Goal: Find specific page/section: Find specific page/section

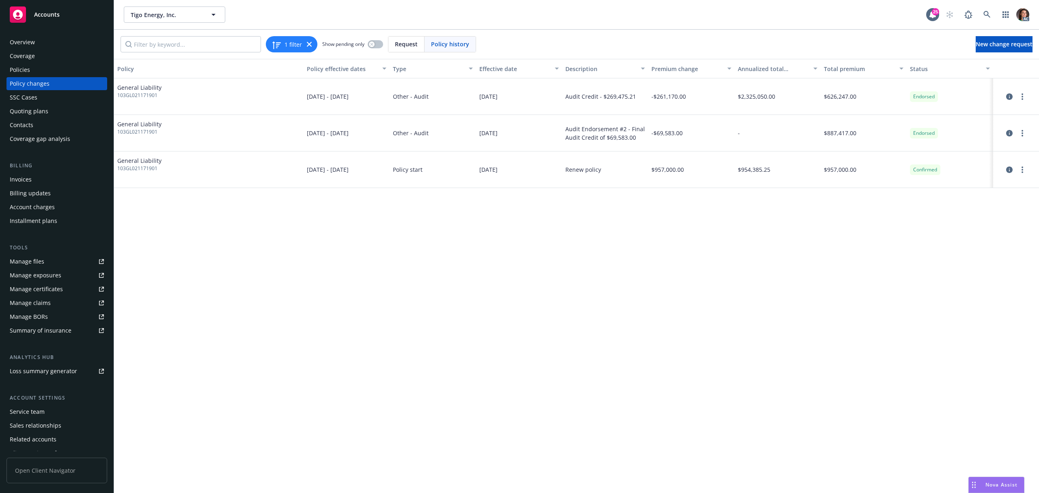
click at [23, 177] on div "Invoices" at bounding box center [21, 179] width 22 height 13
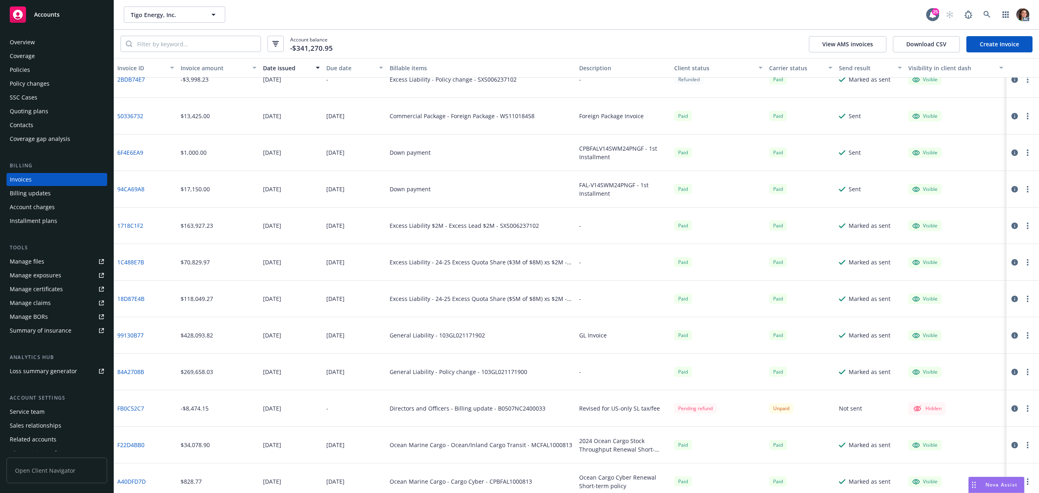
scroll to position [205, 0]
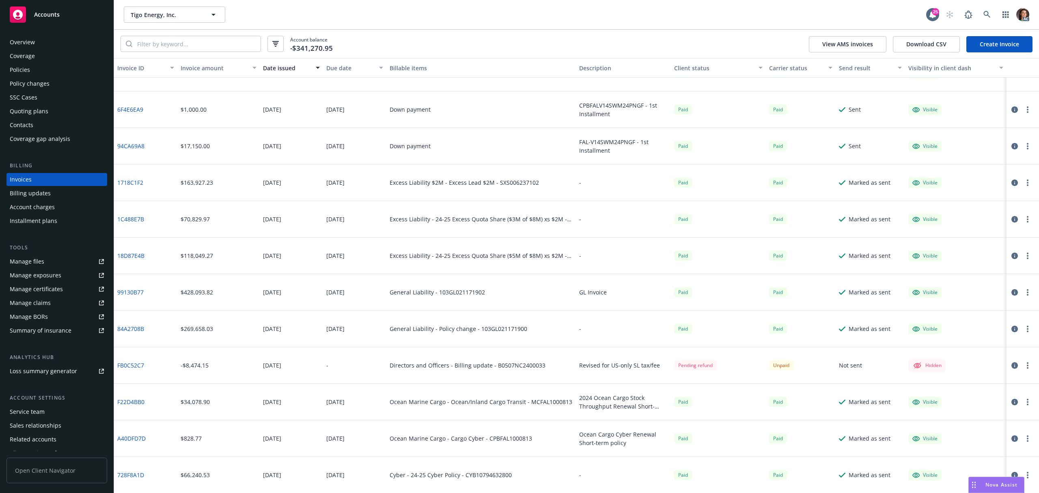
click at [134, 327] on link "84A2708B" at bounding box center [130, 328] width 27 height 9
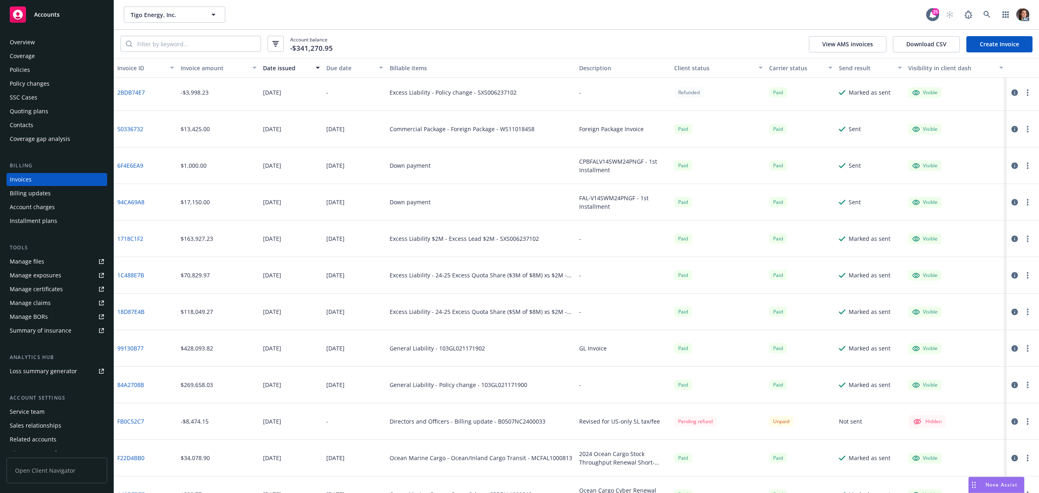
scroll to position [151, 0]
